Goal: Task Accomplishment & Management: Manage account settings

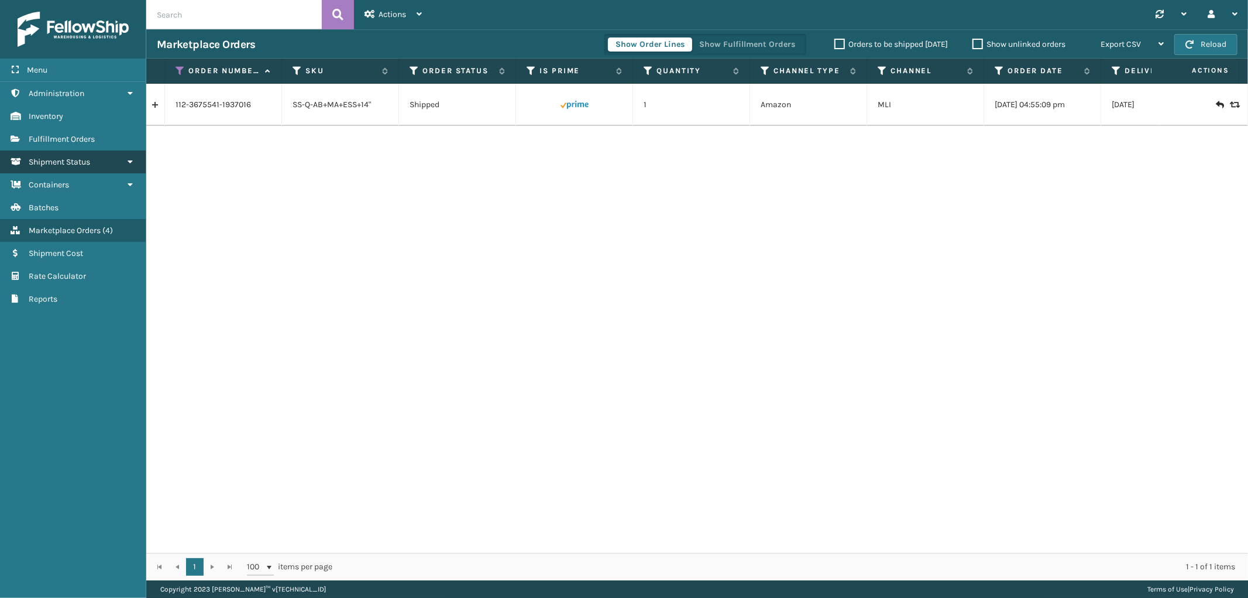
click at [71, 157] on span "Shipment Status" at bounding box center [59, 162] width 61 height 10
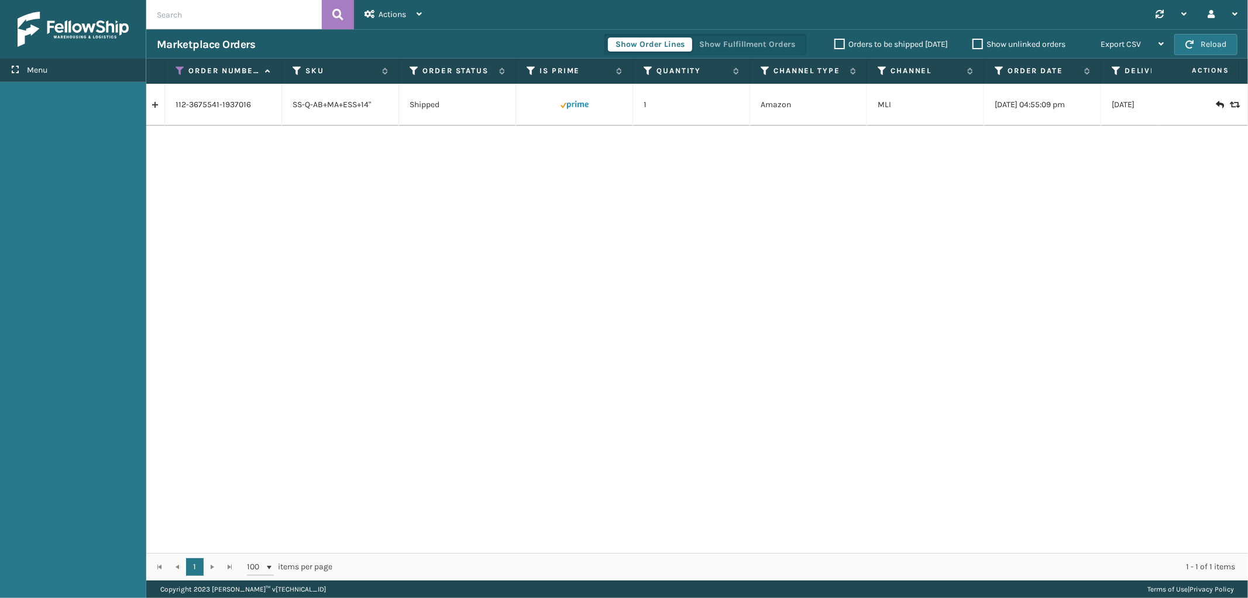
click at [71, 68] on div "Menu" at bounding box center [73, 70] width 146 height 23
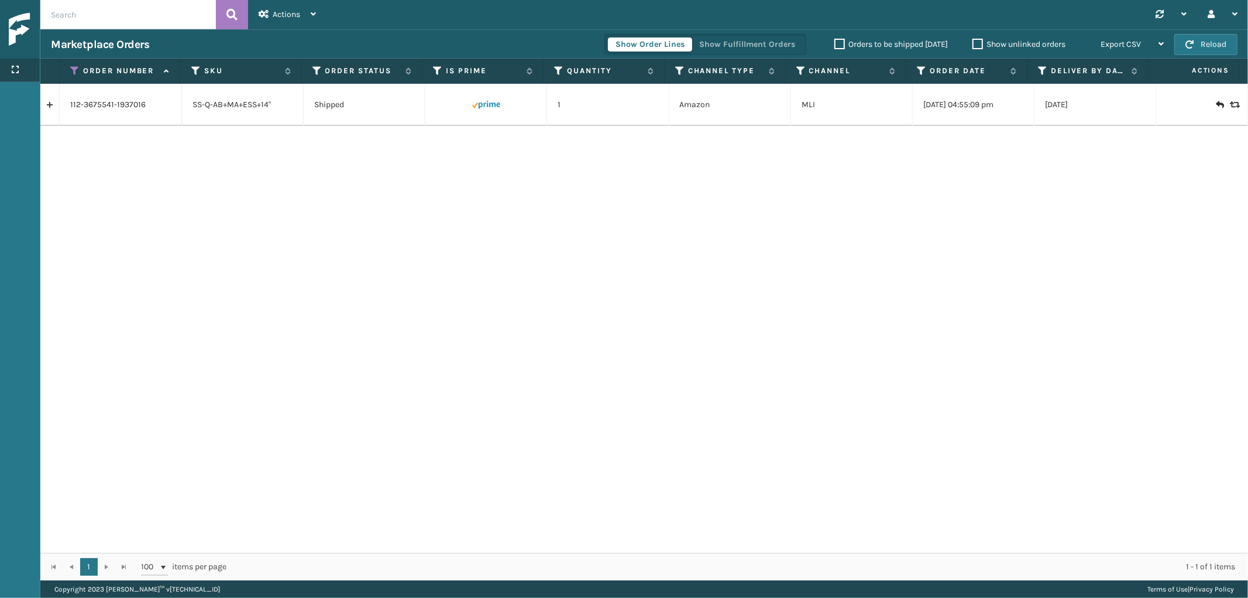
click at [19, 61] on div "Menu" at bounding box center [20, 70] width 40 height 23
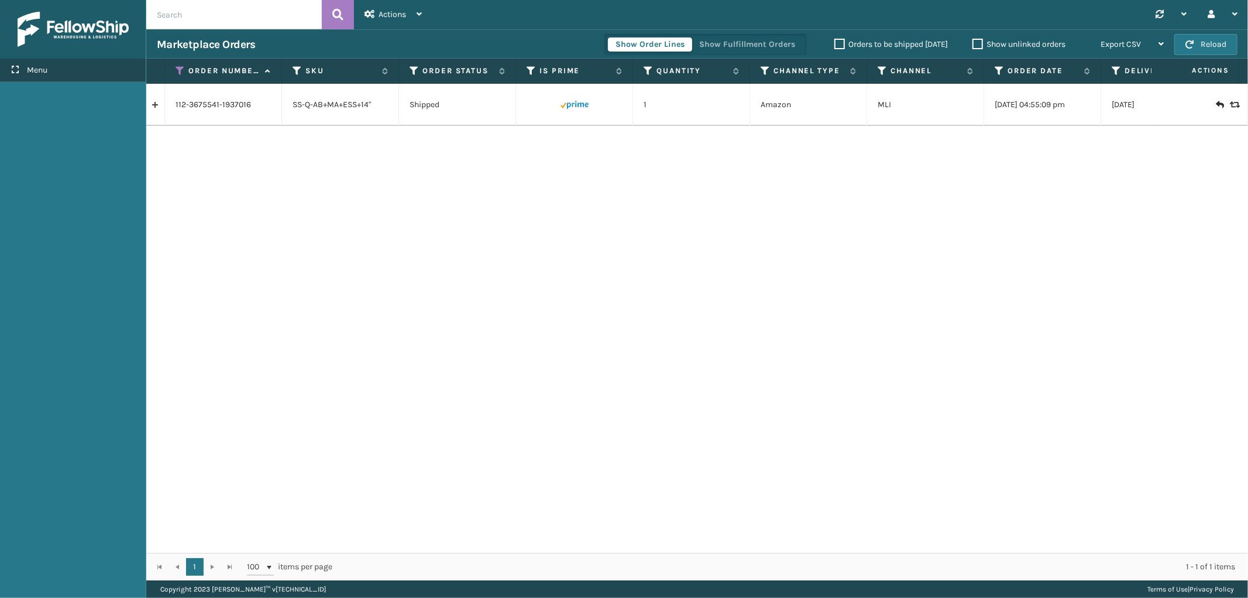
click at [20, 63] on div "Menu" at bounding box center [73, 70] width 146 height 23
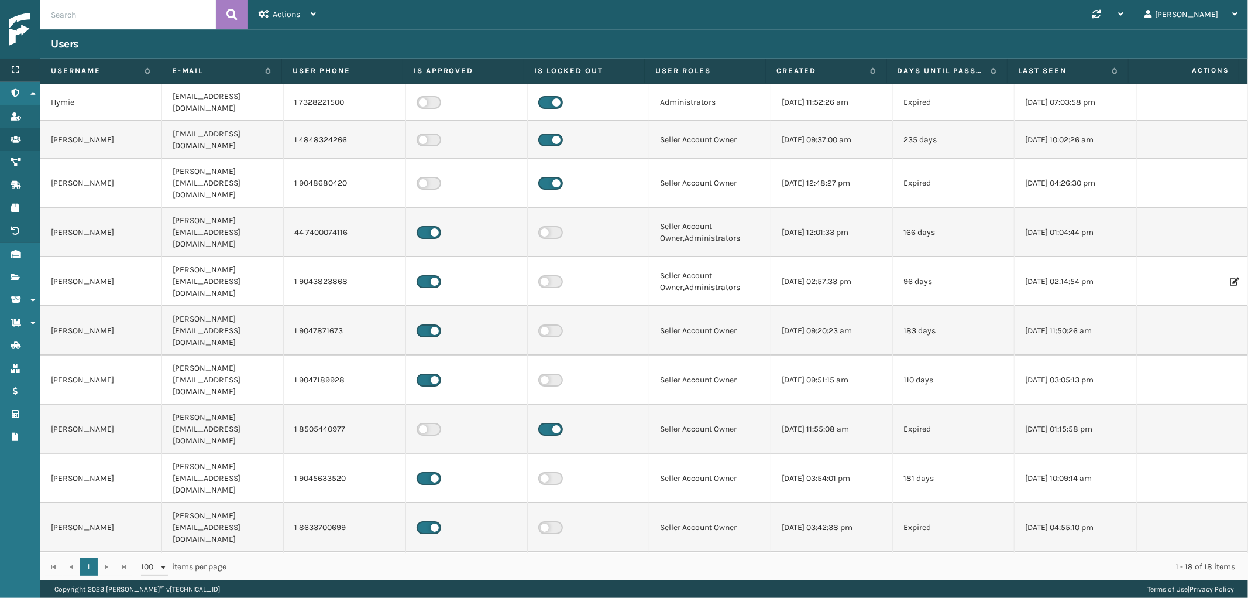
click at [15, 67] on icon at bounding box center [15, 70] width 9 height 8
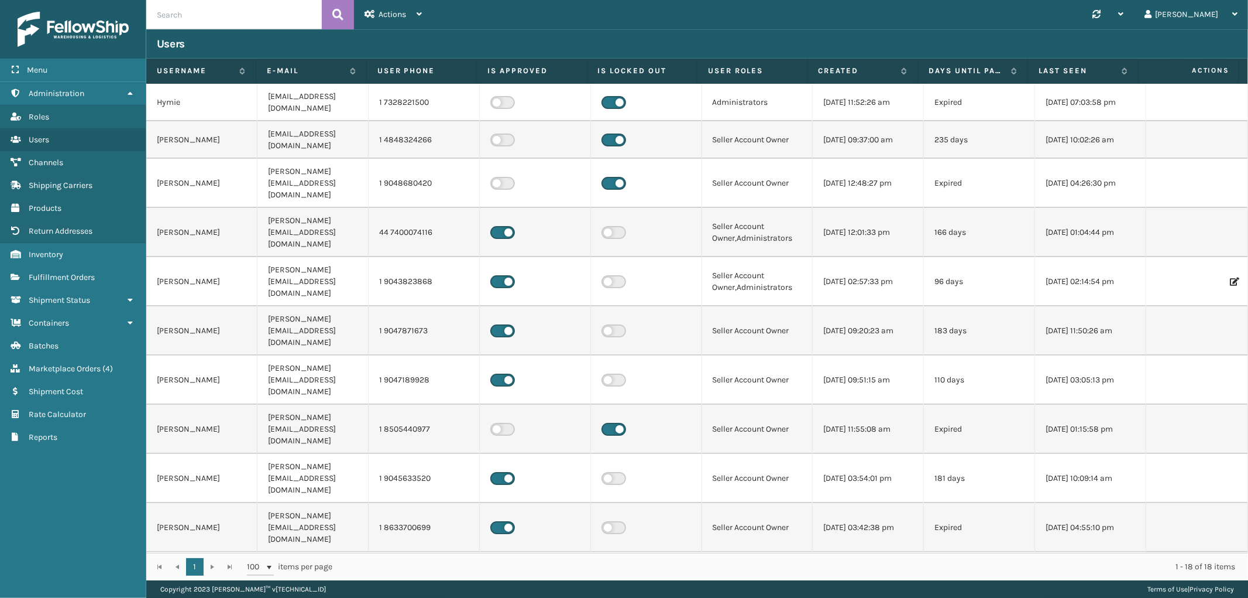
click at [641, 29] on div "Users" at bounding box center [697, 43] width 1102 height 29
click at [60, 363] on span "Marketplace Orders" at bounding box center [65, 368] width 72 height 10
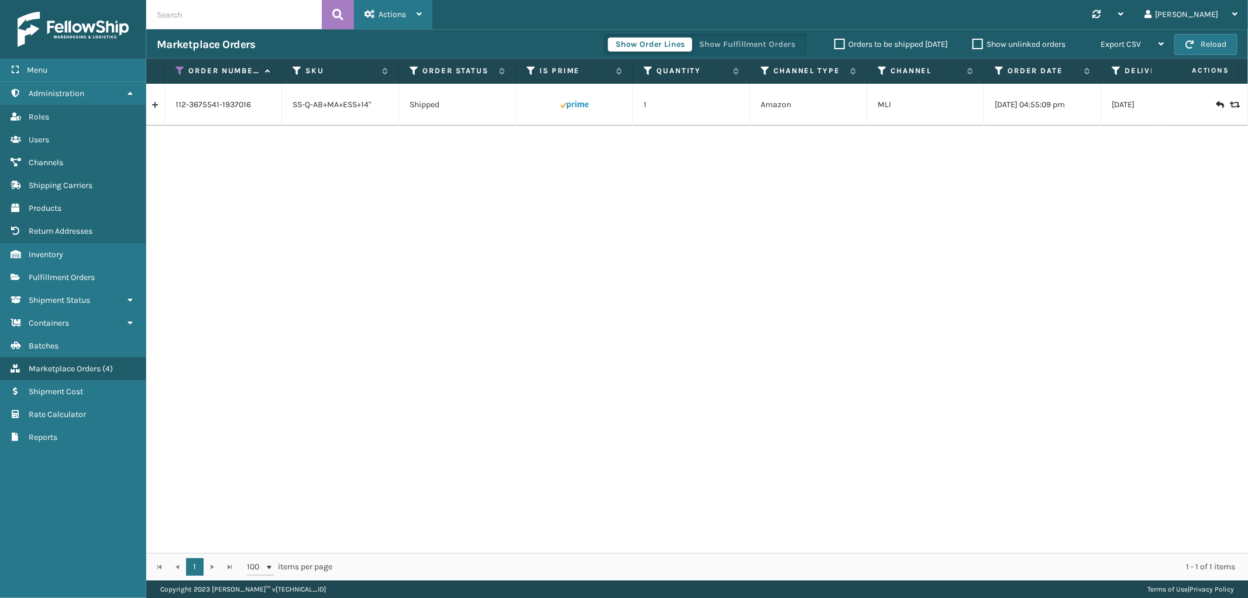
click at [377, 15] on div "Actions" at bounding box center [393, 14] width 57 height 29
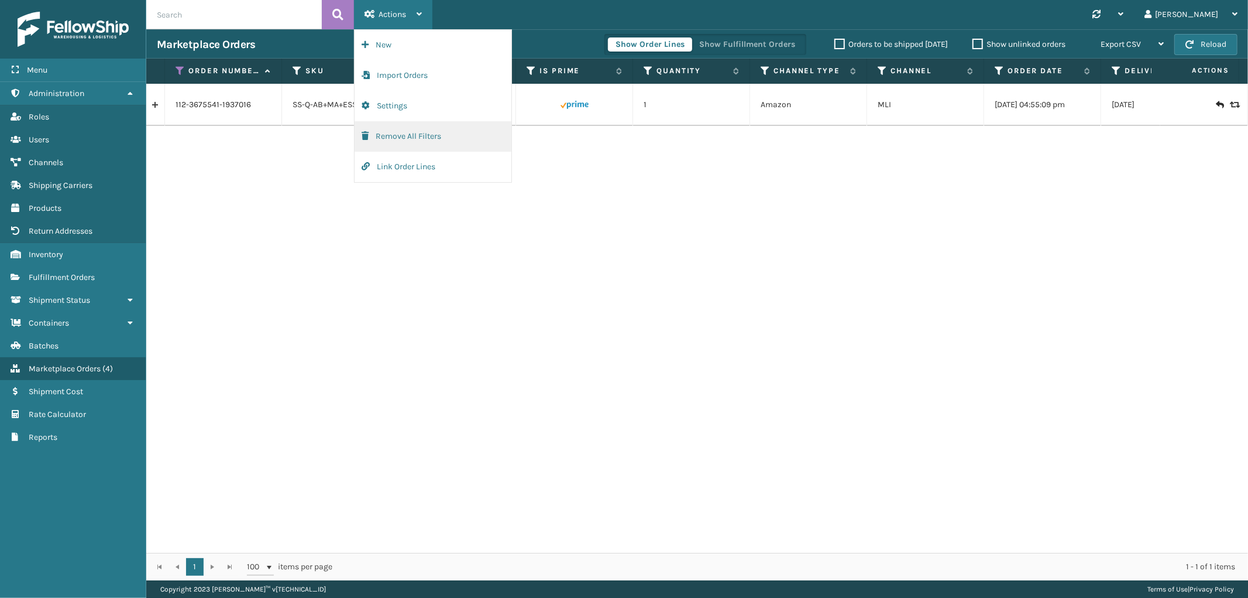
click at [382, 131] on button "Remove All Filters" at bounding box center [433, 136] width 157 height 30
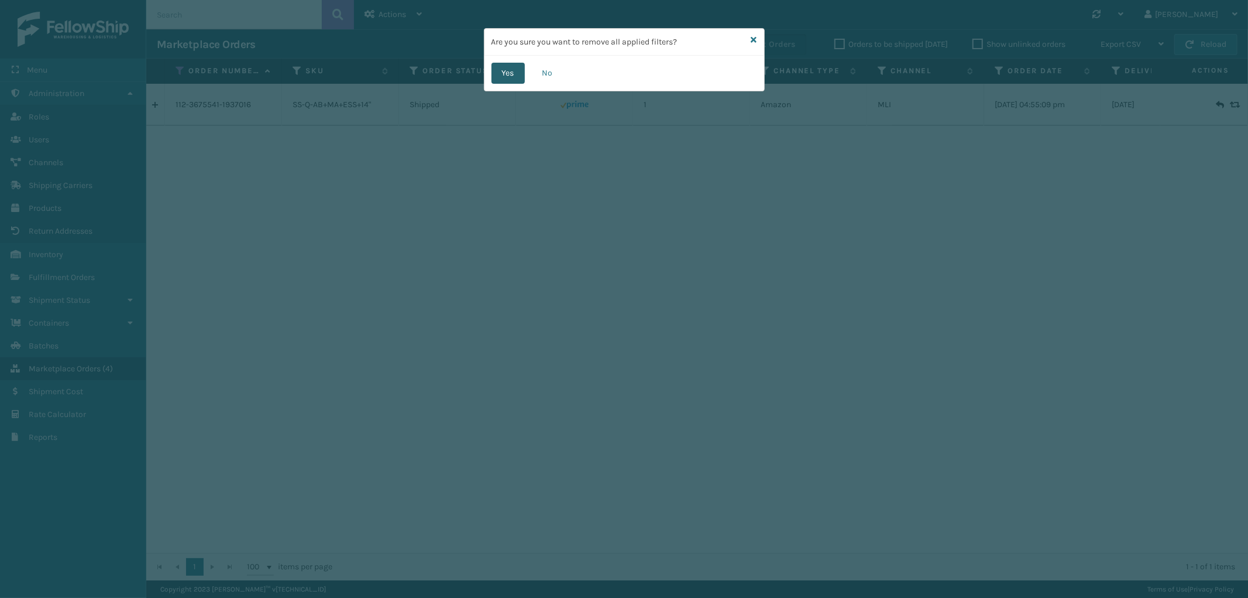
click at [515, 69] on button "Yes" at bounding box center [508, 73] width 33 height 21
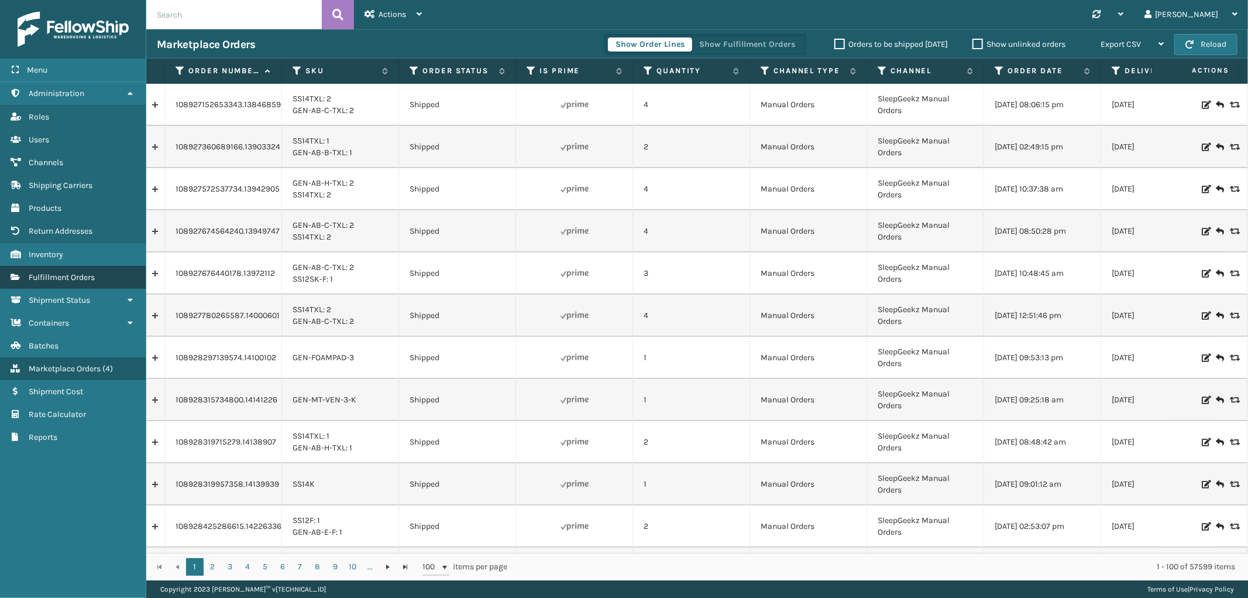
click at [61, 272] on span "Fulfillment Orders" at bounding box center [62, 277] width 66 height 10
